Goal: Task Accomplishment & Management: Use online tool/utility

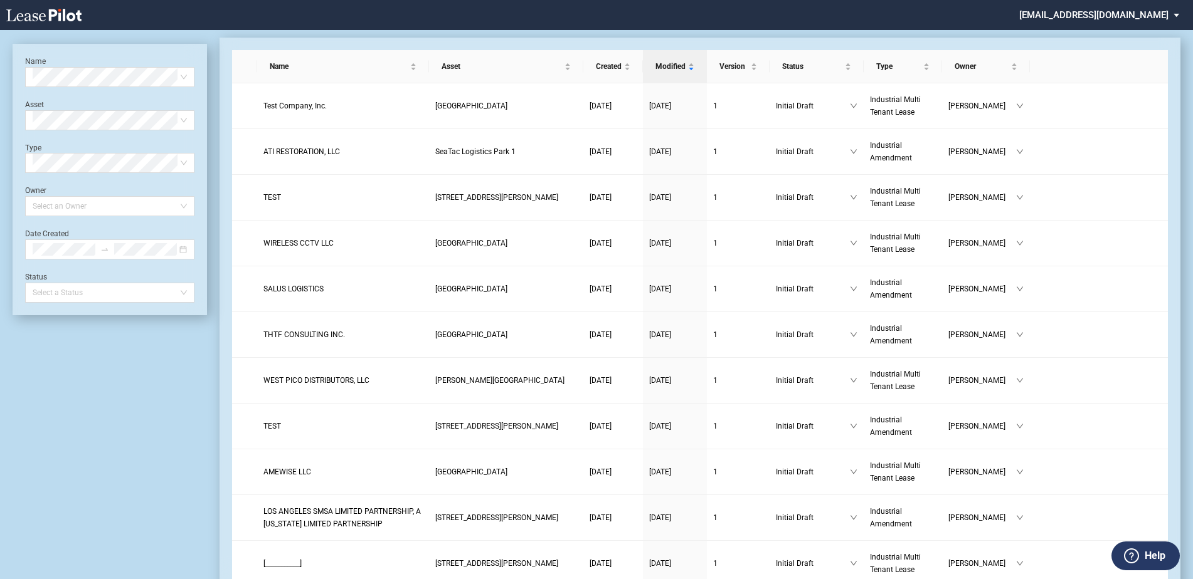
scroll to position [30, 0]
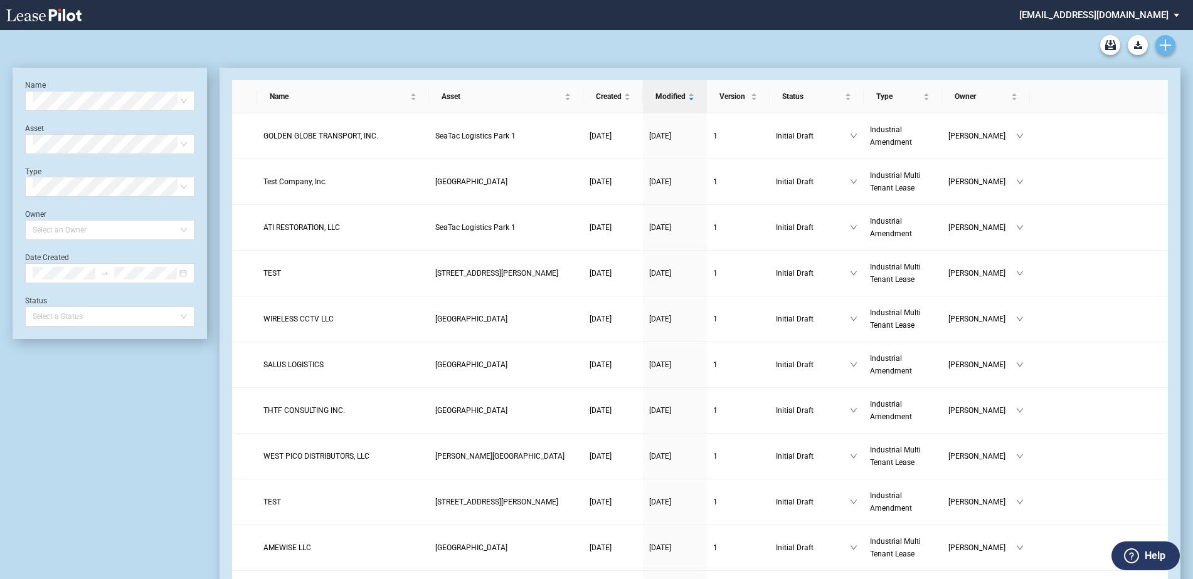
click at [1161, 46] on icon "Create new document" at bounding box center [1164, 45] width 11 height 11
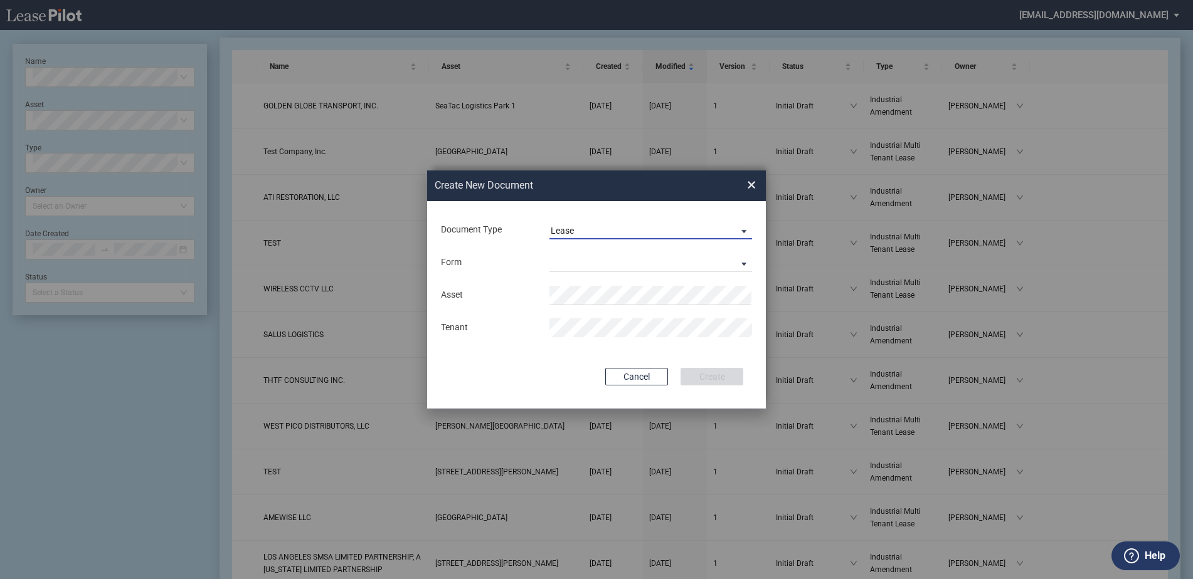
click at [560, 233] on div "Lease" at bounding box center [562, 231] width 23 height 10
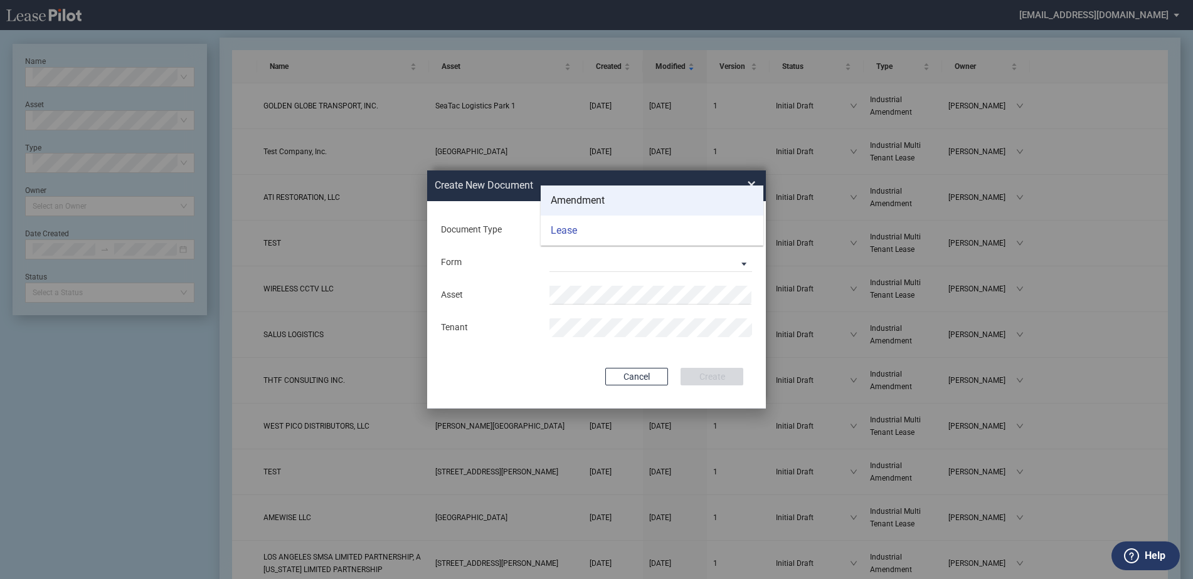
click at [562, 203] on div "Amendment" at bounding box center [578, 201] width 54 height 14
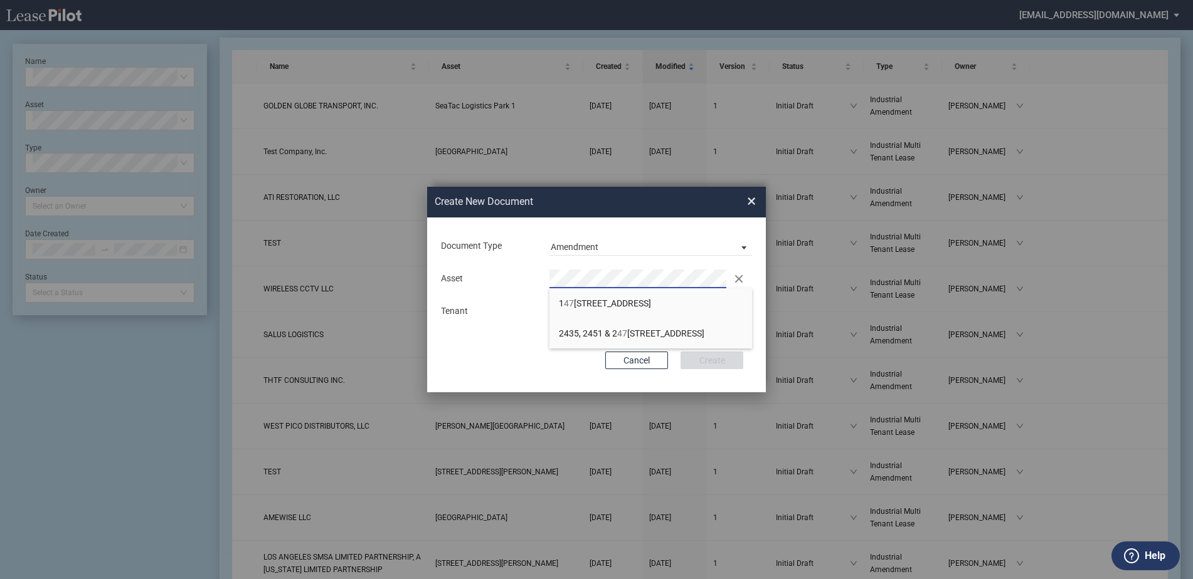
click at [504, 282] on div "Asset Clear" at bounding box center [596, 279] width 326 height 19
click at [742, 201] on div "Create New Document Create New Conformed Deal ×" at bounding box center [596, 202] width 339 height 31
click at [747, 200] on span "×" at bounding box center [751, 202] width 9 height 20
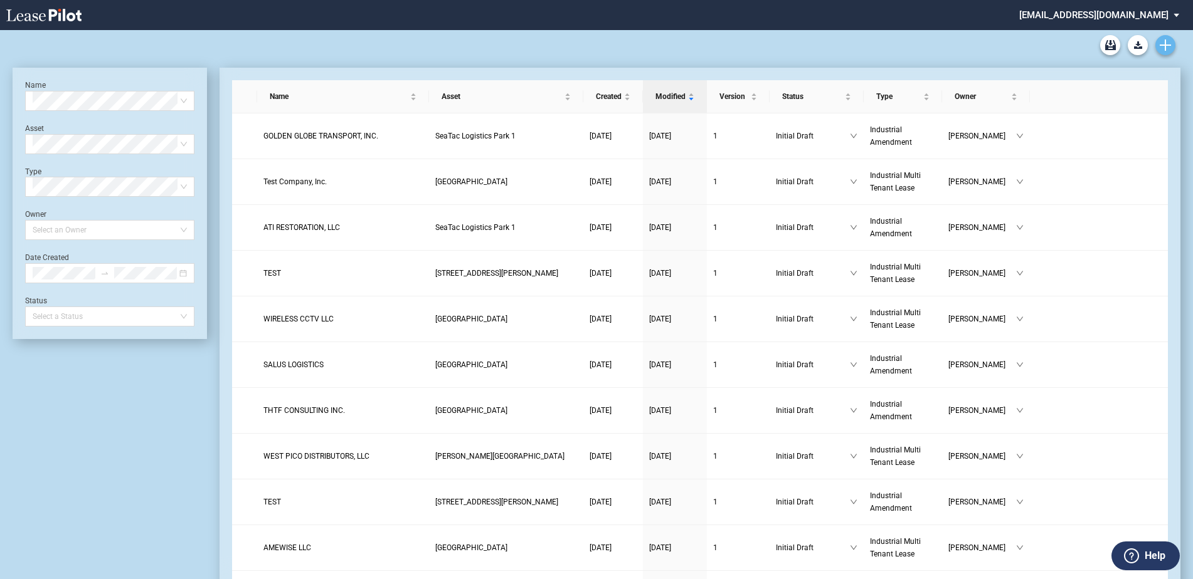
click at [1161, 41] on icon "Create new document" at bounding box center [1164, 45] width 11 height 11
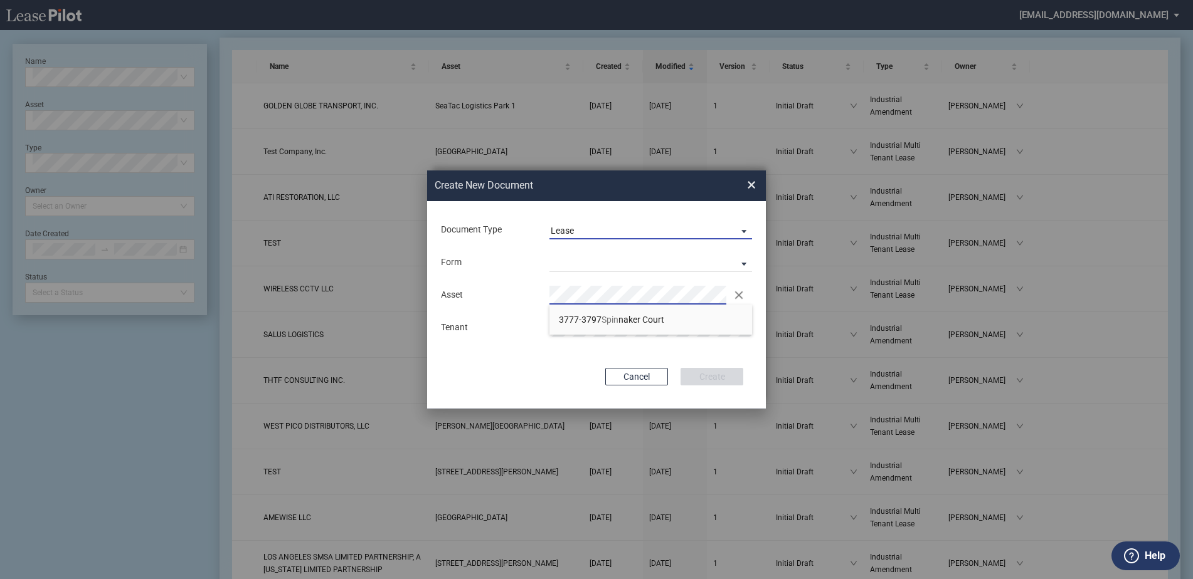
click at [552, 231] on div "Lease" at bounding box center [562, 231] width 23 height 10
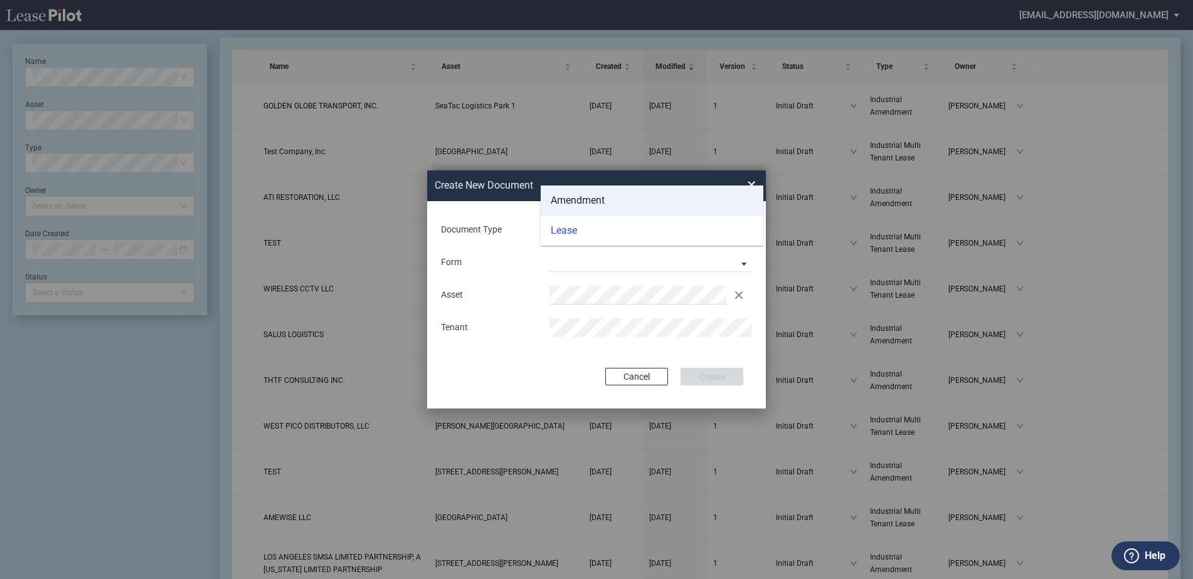
click at [554, 208] on div "Amendment" at bounding box center [578, 201] width 54 height 14
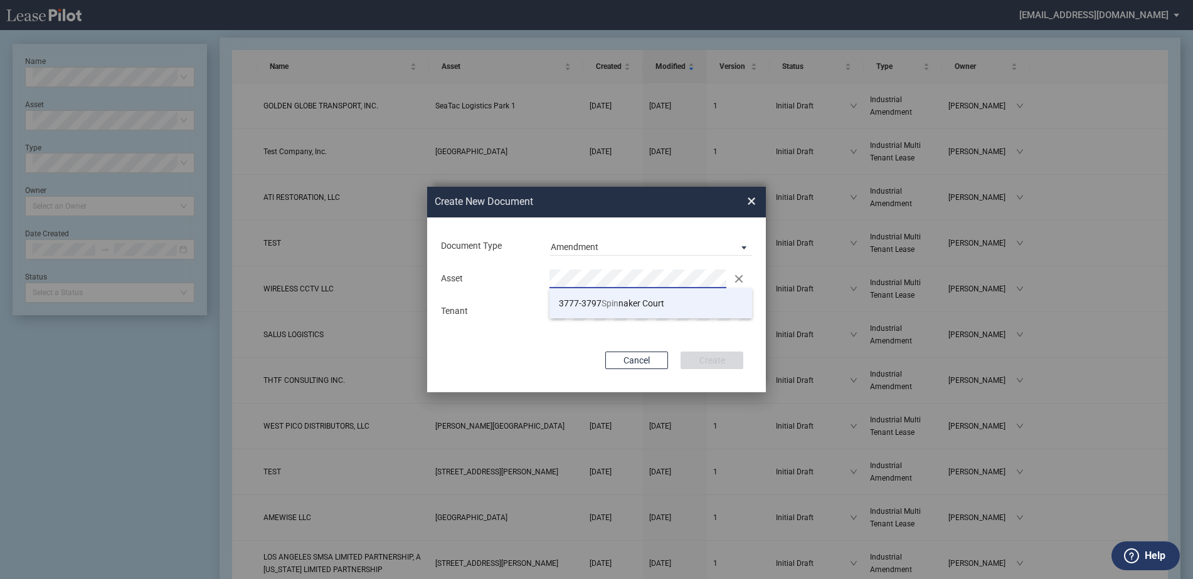
click at [577, 310] on li "3777-3797 Spin naker Court" at bounding box center [650, 303] width 203 height 30
click at [517, 275] on div "Asset Clear" at bounding box center [596, 279] width 326 height 19
click at [752, 201] on span "×" at bounding box center [751, 202] width 9 height 20
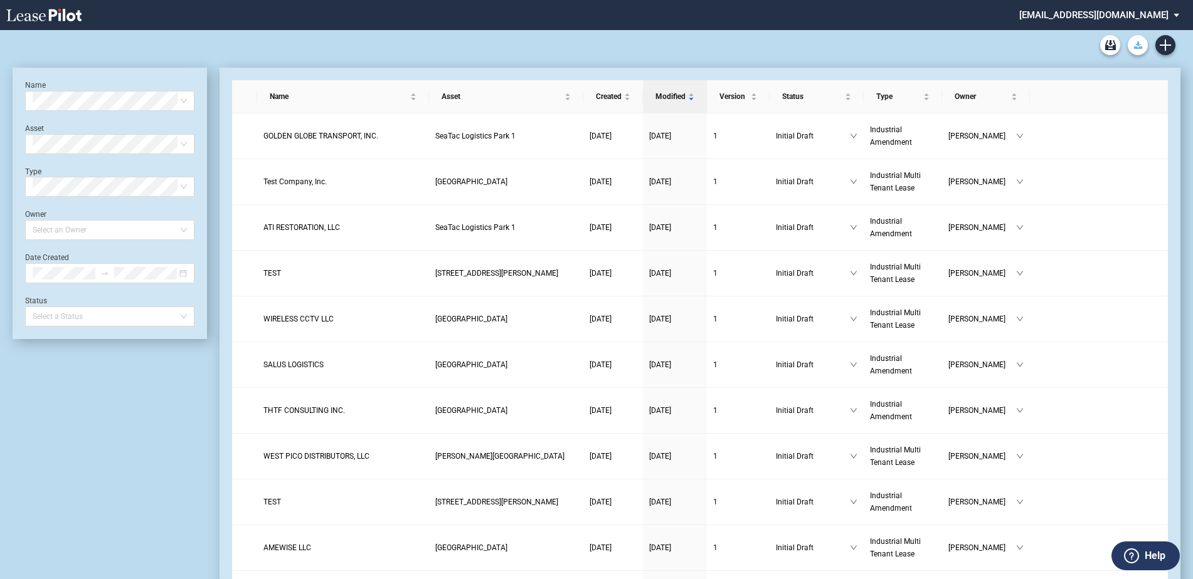
click at [1141, 45] on icon "Download Blank Form" at bounding box center [1138, 45] width 8 height 8
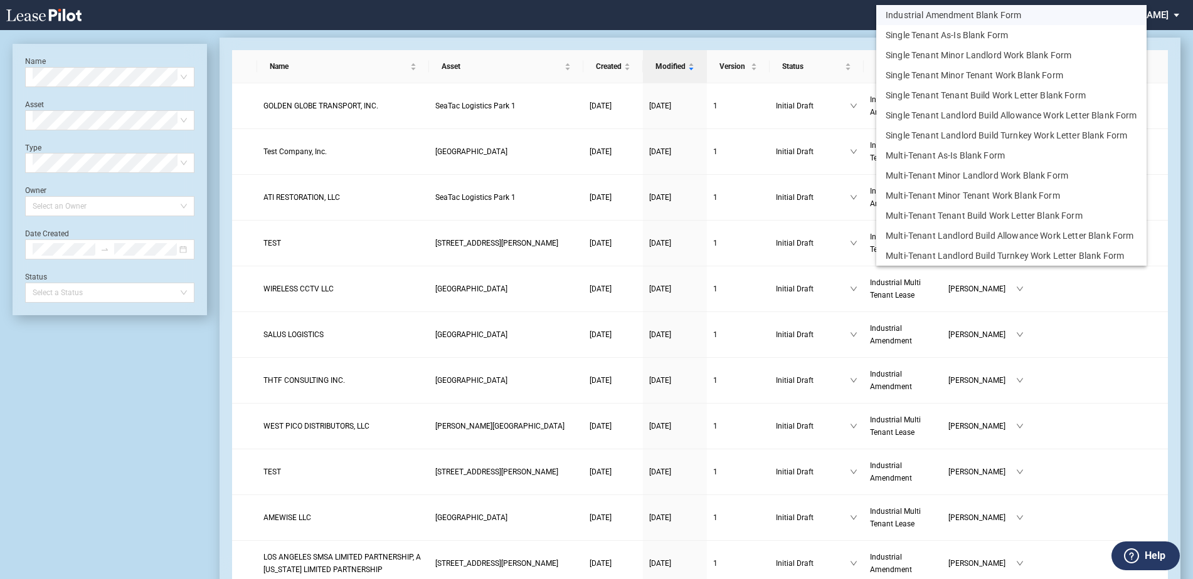
click at [947, 9] on button "Industrial Amendment Blank Form" at bounding box center [1011, 15] width 270 height 20
